Goal: Navigation & Orientation: Find specific page/section

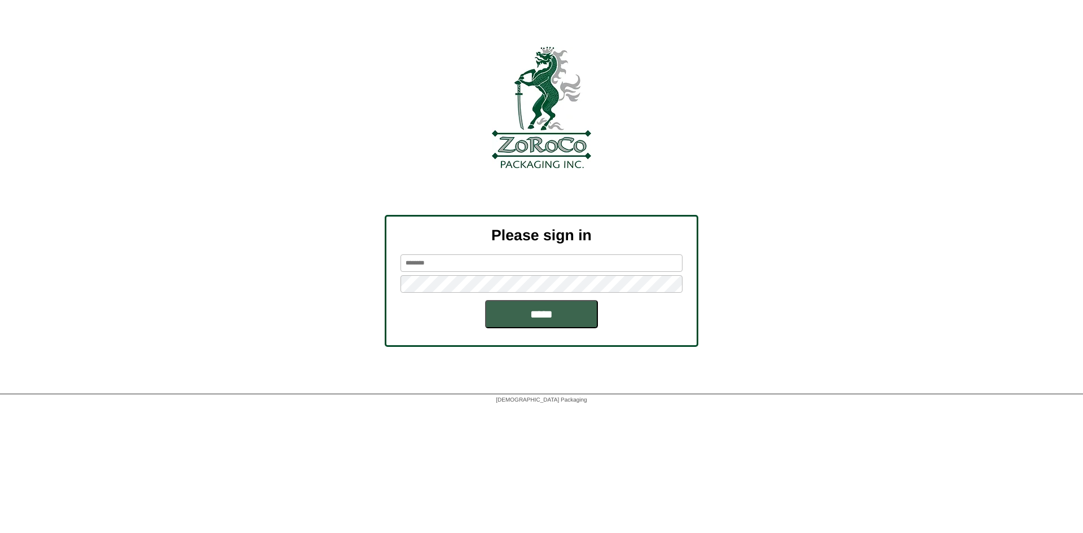
click at [442, 269] on input "text" at bounding box center [542, 262] width 282 height 17
drag, startPoint x: 495, startPoint y: 265, endPoint x: 324, endPoint y: 269, distance: 171.0
click at [324, 269] on div "**********" at bounding box center [541, 281] width 1083 height 132
paste input "text"
type input "********"
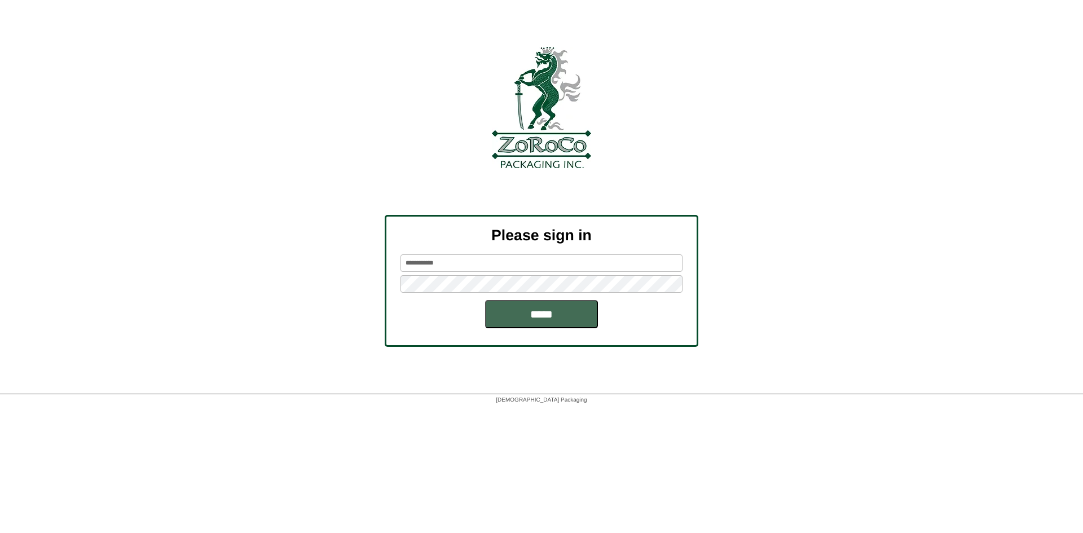
click at [550, 320] on input "*****" at bounding box center [541, 314] width 113 height 28
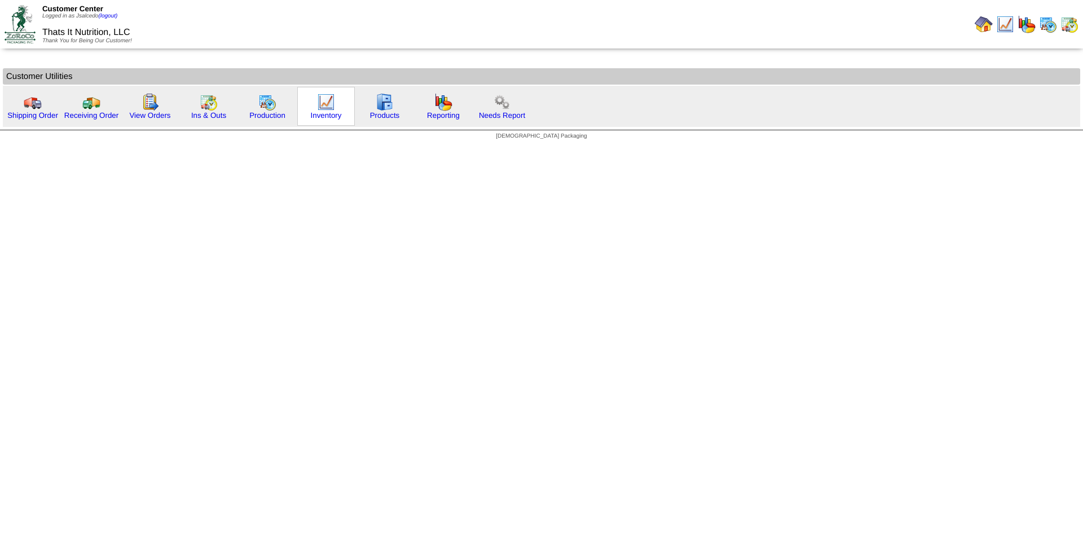
click at [325, 99] on img at bounding box center [326, 102] width 18 height 18
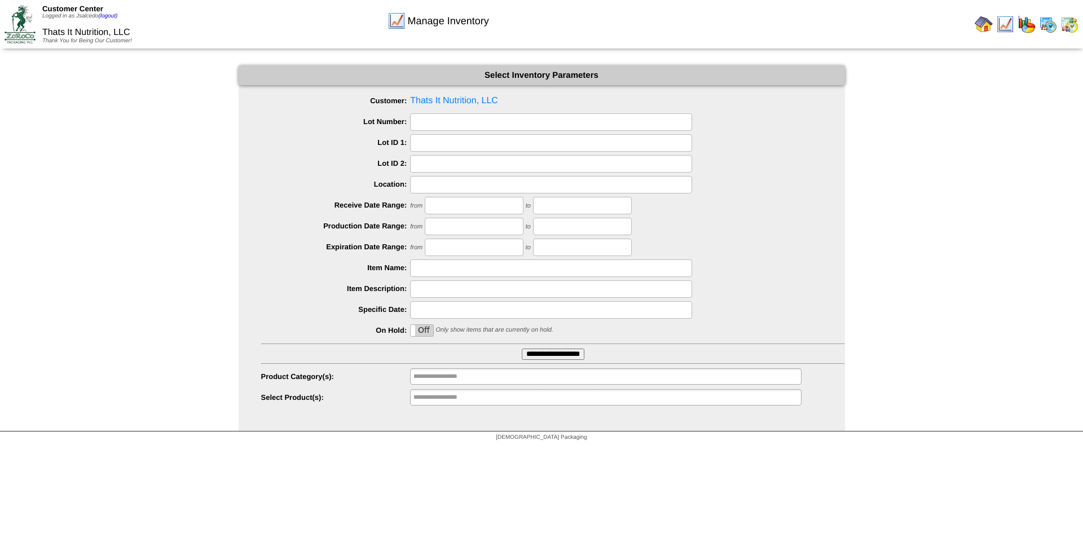
click at [411, 17] on span "Manage Inventory" at bounding box center [448, 21] width 81 height 12
click at [87, 27] on div "Thats It Nutrition, LLC Thank You for Being Our Customer!" at bounding box center [91, 31] width 99 height 25
click at [18, 22] on img at bounding box center [20, 24] width 31 height 38
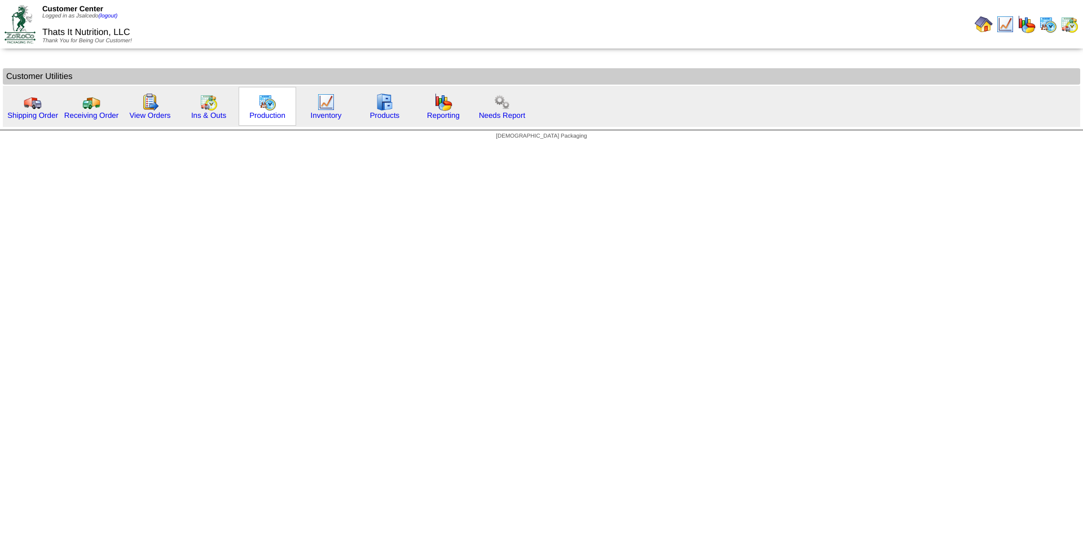
click at [273, 99] on img at bounding box center [267, 102] width 18 height 18
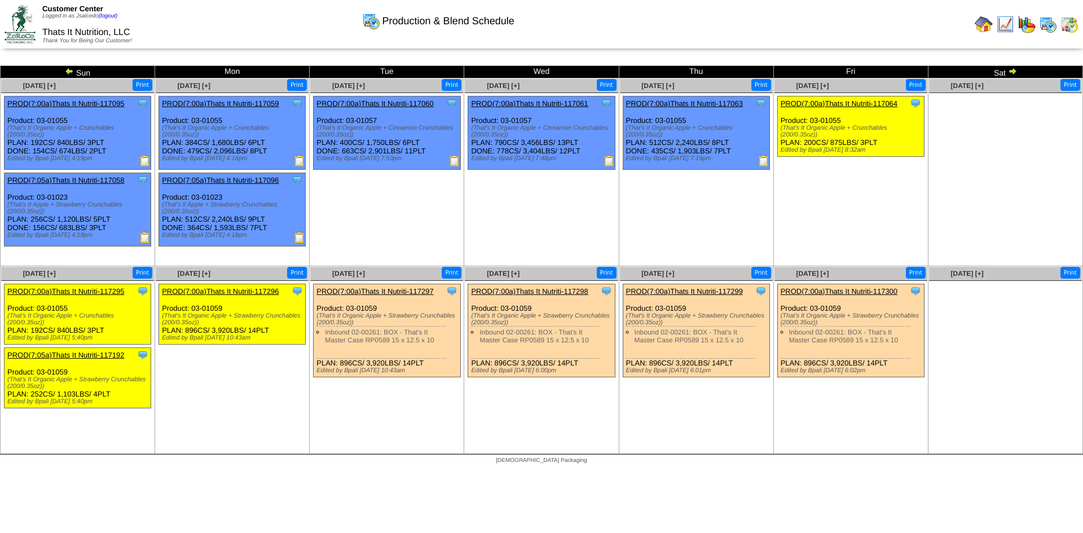
click at [17, 13] on img at bounding box center [20, 24] width 31 height 38
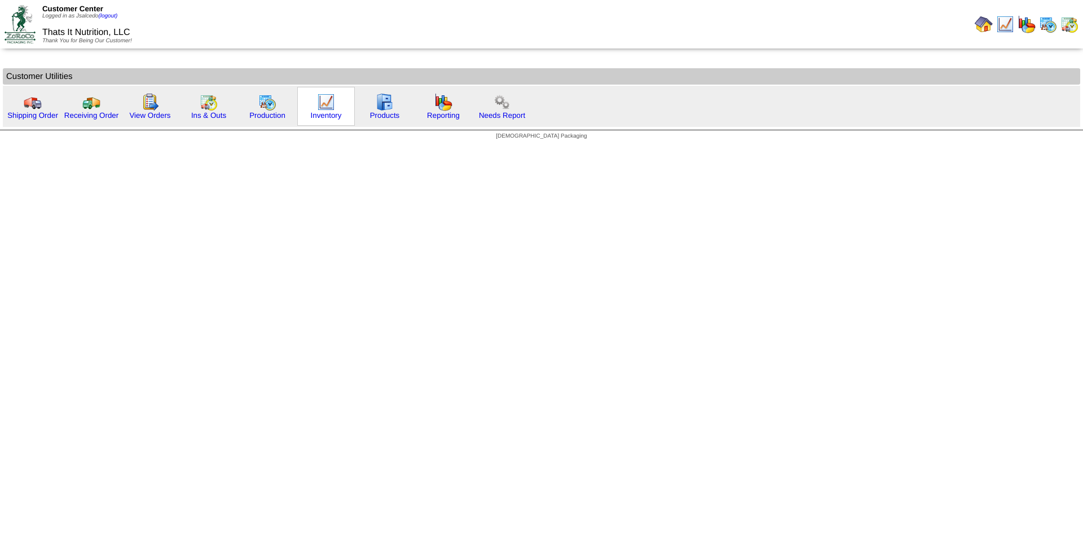
click at [328, 101] on img at bounding box center [326, 102] width 18 height 18
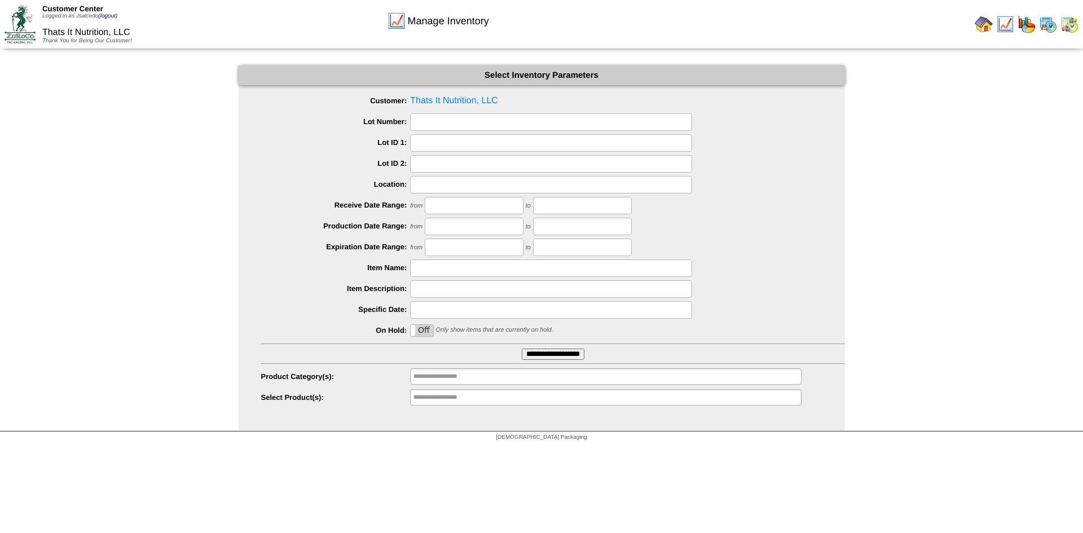
click at [18, 10] on img at bounding box center [20, 24] width 31 height 38
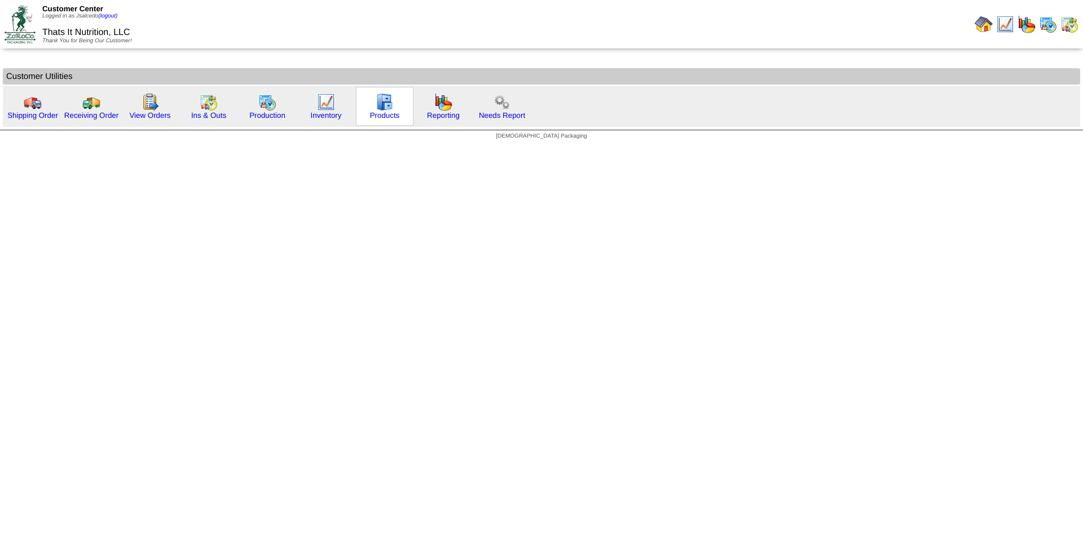
click at [380, 95] on img at bounding box center [385, 102] width 18 height 18
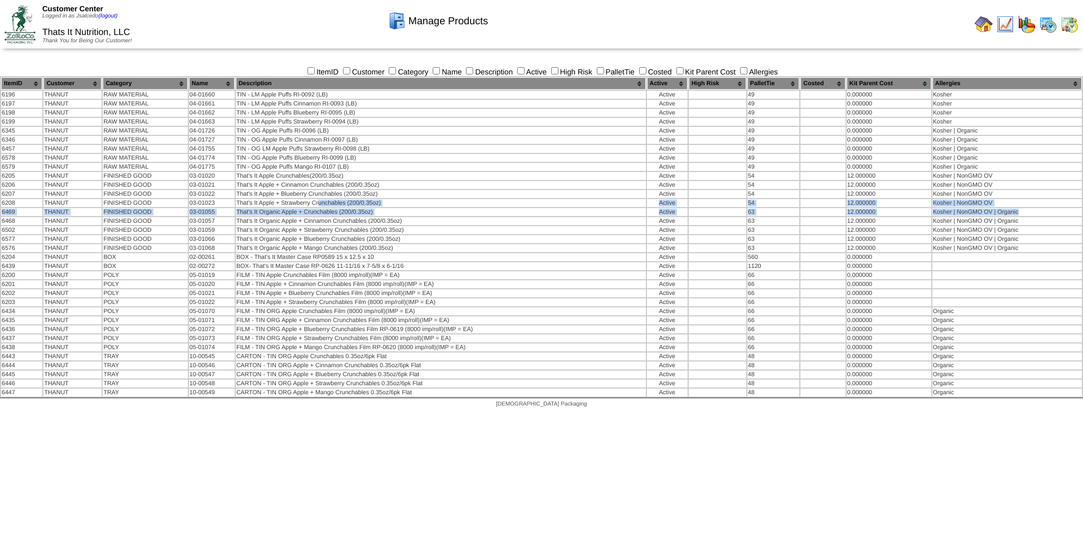
drag, startPoint x: 319, startPoint y: 203, endPoint x: 1083, endPoint y: 213, distance: 763.5
click at [1083, 213] on table "ItemID Customer Category Name Description Active High Risk PalletTie" at bounding box center [541, 237] width 1083 height 322
click at [379, 414] on html "Customer Center Logged in as Jsalcedo (logout) Thats It Nutrition, LLC Thank Yo…" at bounding box center [541, 207] width 1083 height 414
click at [16, 24] on img at bounding box center [20, 24] width 31 height 38
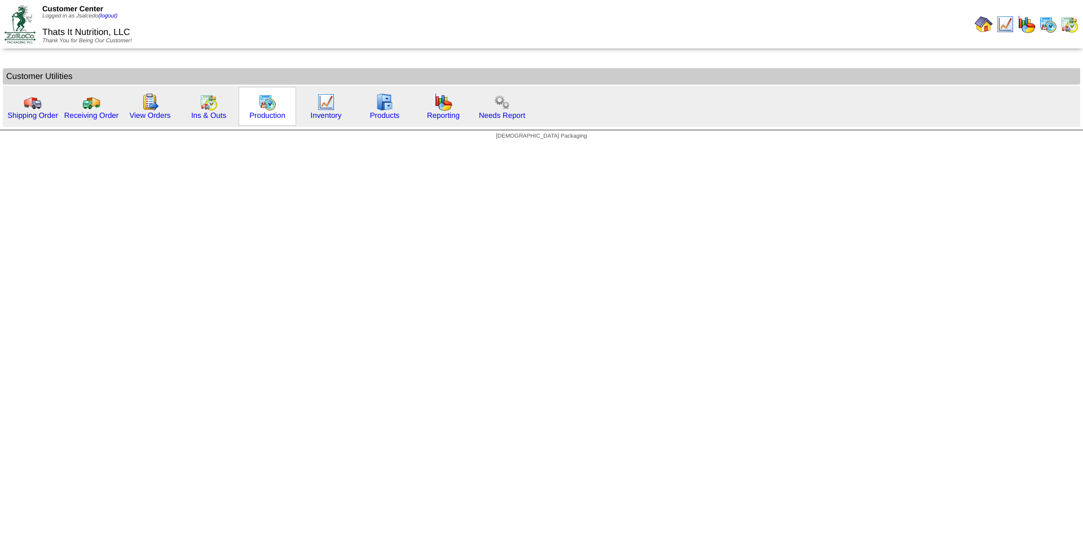
click at [269, 100] on img at bounding box center [267, 102] width 18 height 18
